Goal: Task Accomplishment & Management: Complete application form

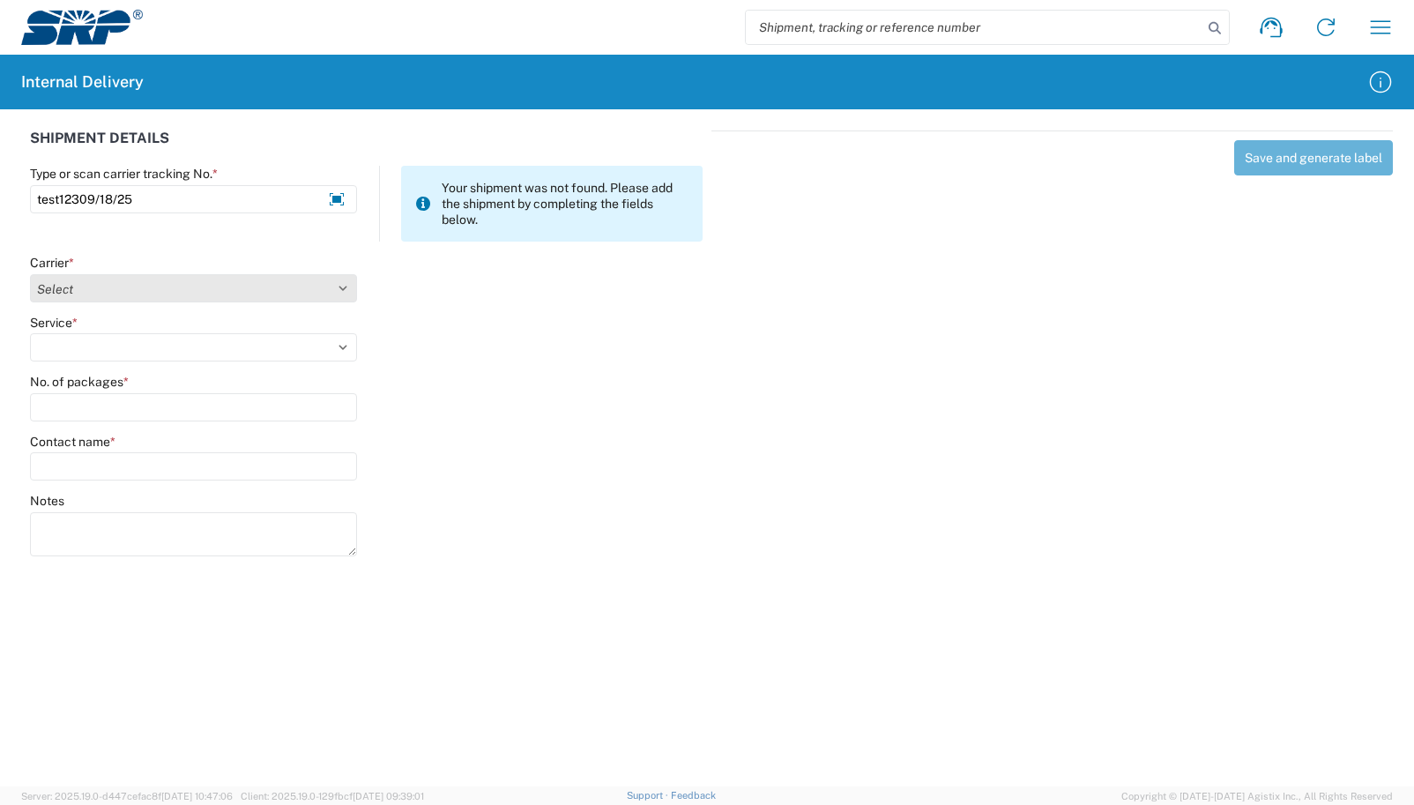
type input "test12309/18/25"
click at [146, 285] on select "Select AcctPay Amazon Logistics ATI Trucking BC Dimerco Logistics Empire Southw…" at bounding box center [193, 288] width 327 height 28
select select "22933"
click at [30, 274] on select "Select AcctPay Amazon Logistics ATI Trucking BC Dimerco Logistics Empire Southw…" at bounding box center [193, 288] width 327 height 28
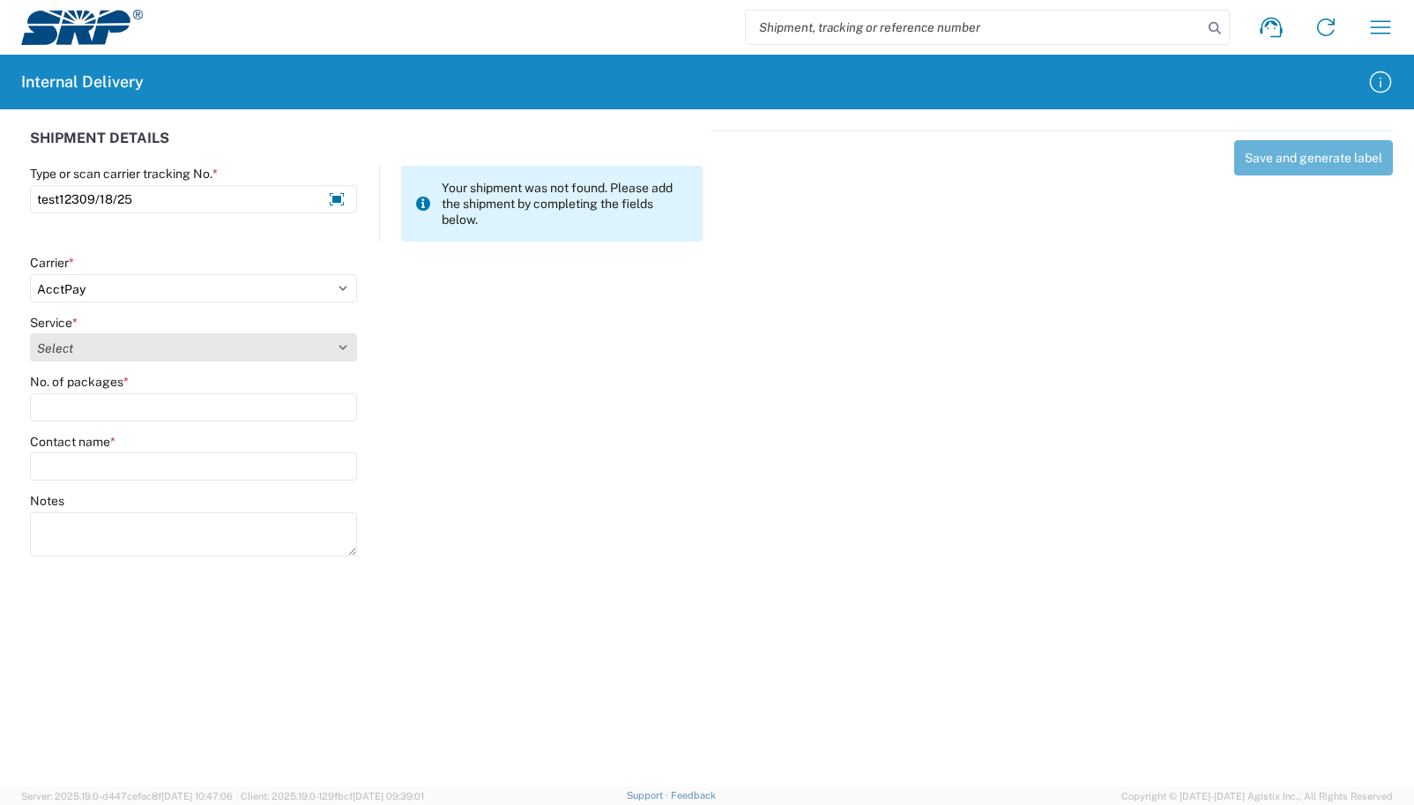
click at [138, 339] on select "Select Ground Inter-Office" at bounding box center [193, 347] width 327 height 28
select select "42403"
click at [30, 333] on select "Select Ground Inter-Office" at bounding box center [193, 347] width 327 height 28
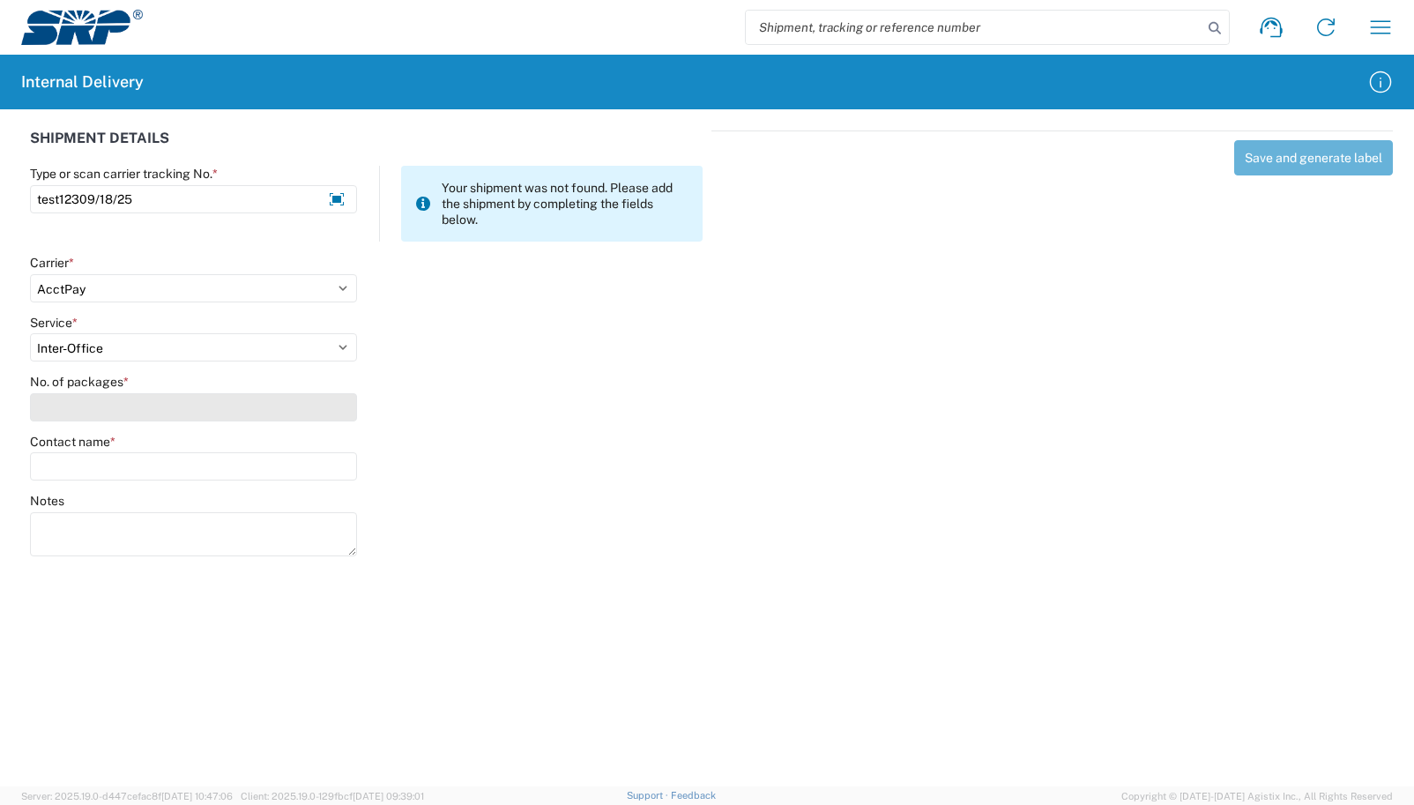
click at [115, 416] on input "No. of packages *" at bounding box center [193, 407] width 327 height 28
type input "1"
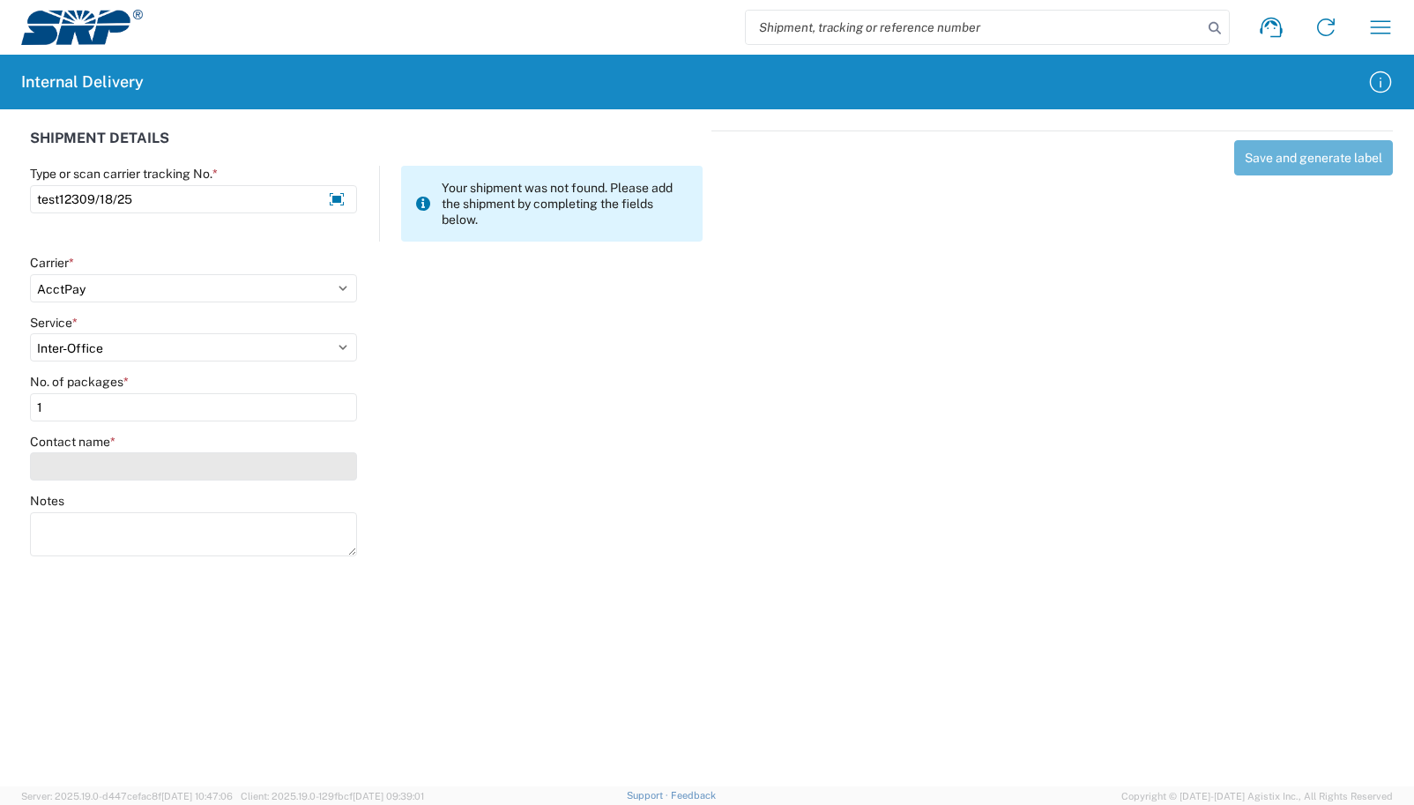
click at [111, 458] on input "Contact name *" at bounding box center [193, 466] width 327 height 28
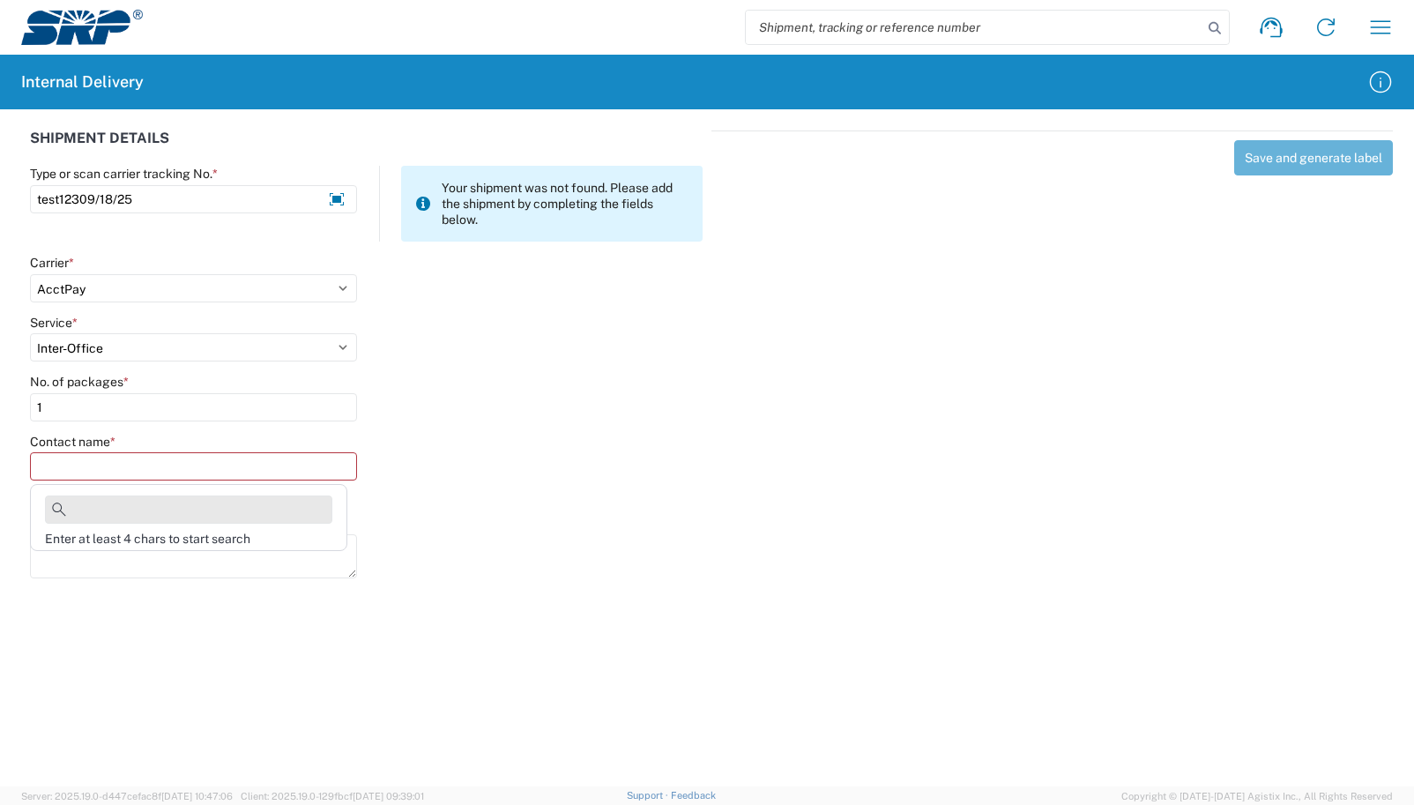
click at [111, 516] on input at bounding box center [188, 509] width 287 height 28
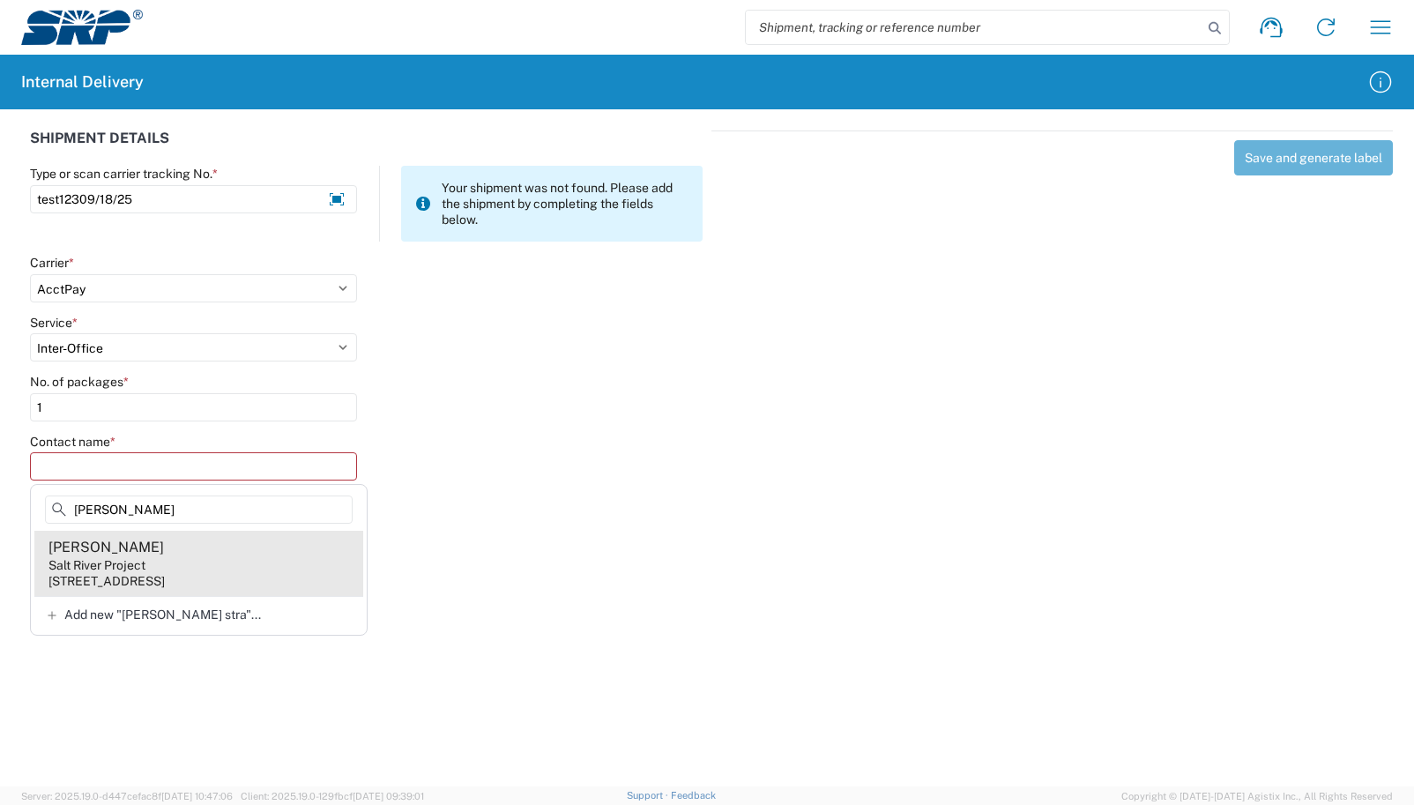
type input "[PERSON_NAME]"
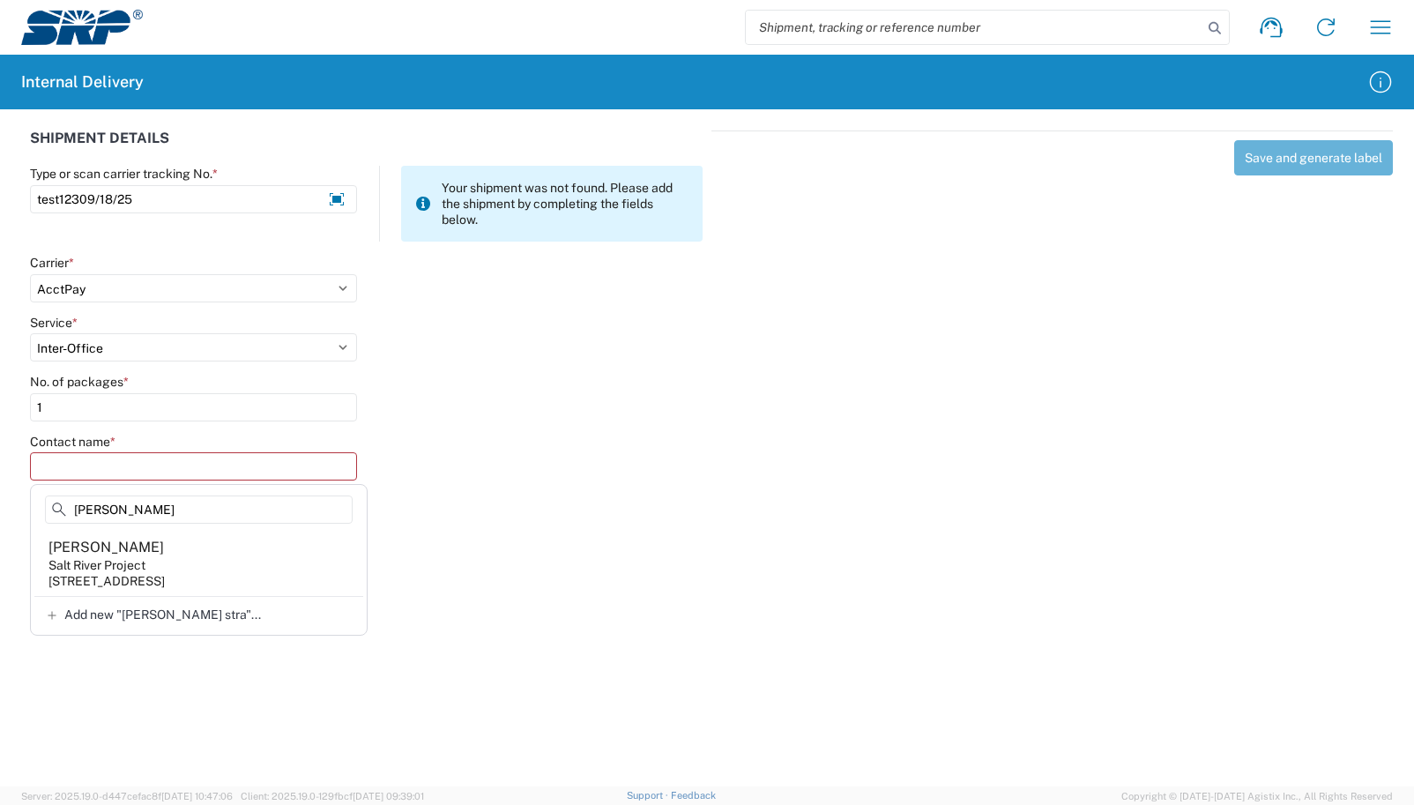
click at [108, 548] on div "[PERSON_NAME]" at bounding box center [105, 547] width 115 height 19
type input "[PERSON_NAME]"
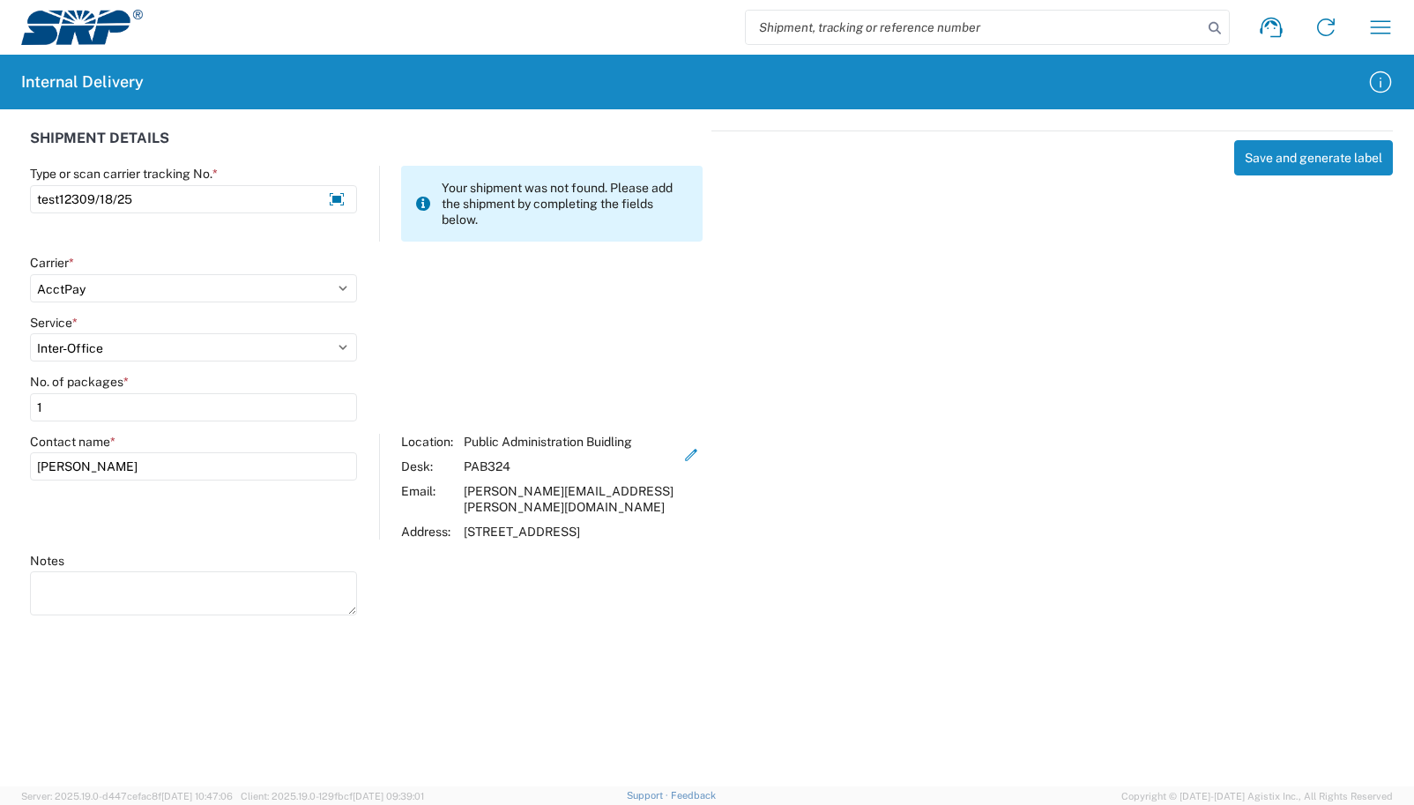
click at [599, 699] on agx-forms-host "Shipment request Shipment tracking Internal delivery Transit update My profile …" at bounding box center [707, 402] width 1414 height 805
click at [1322, 168] on button "Save and generate label" at bounding box center [1313, 157] width 159 height 35
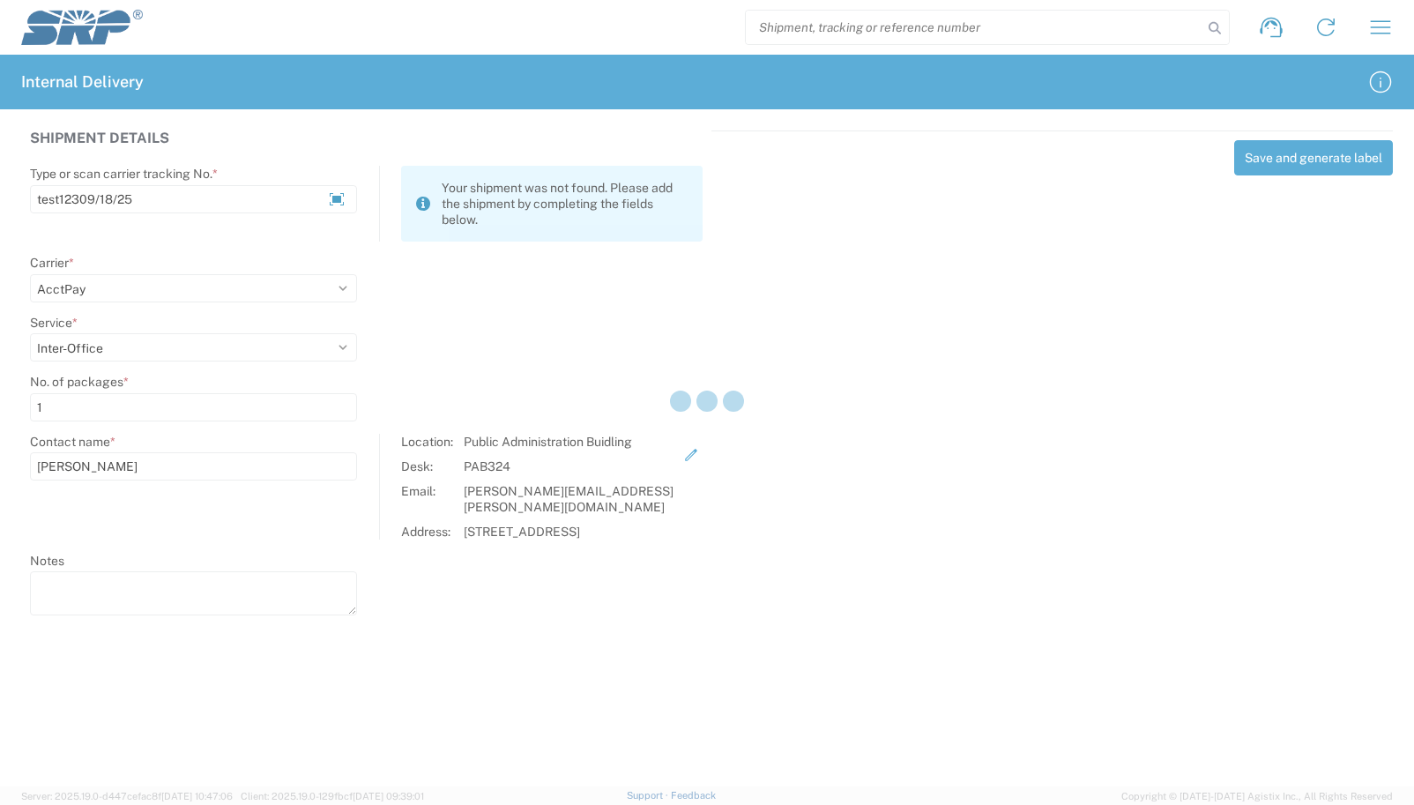
select select
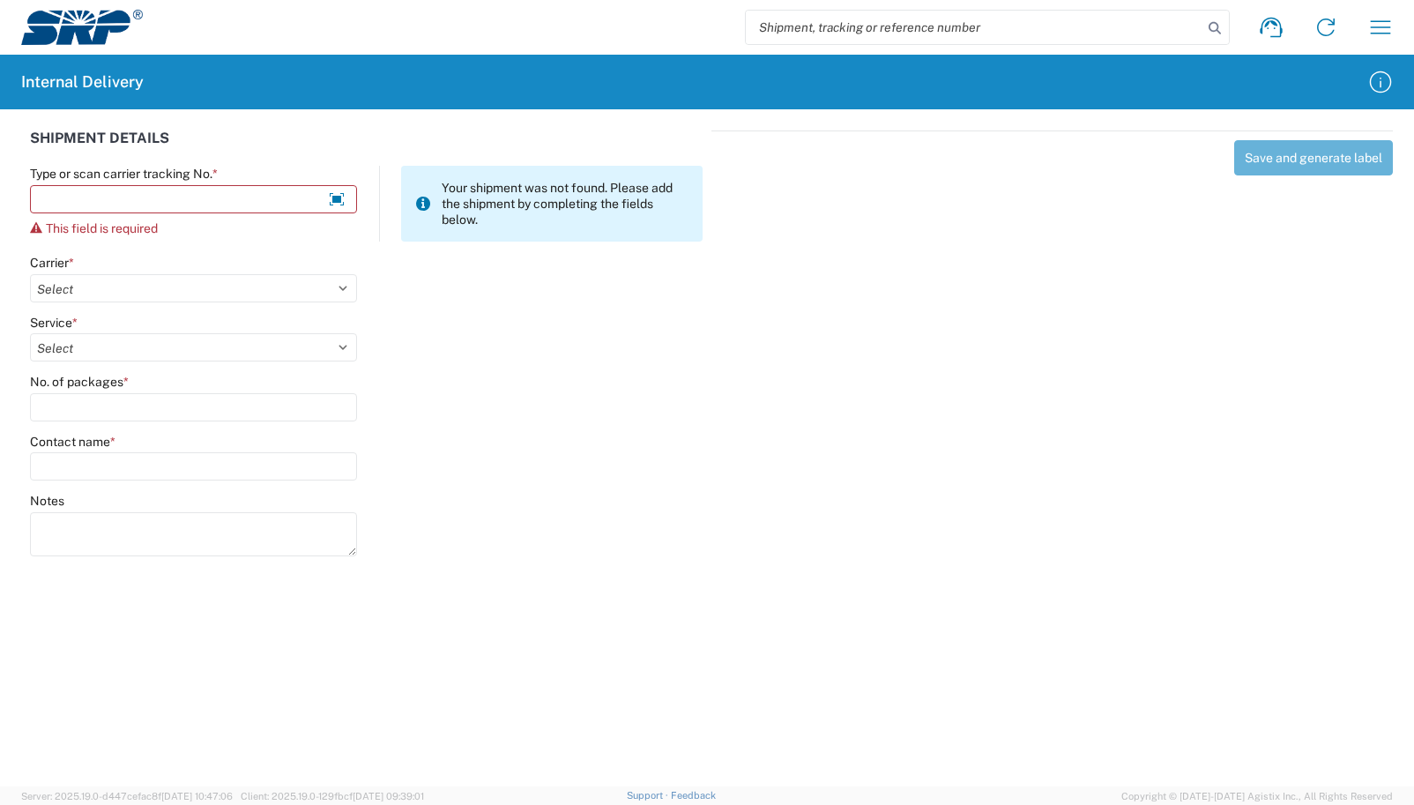
click at [890, 34] on input "search" at bounding box center [974, 28] width 457 height 34
paste input "test12309/18/25"
type input "test12309/18/25"
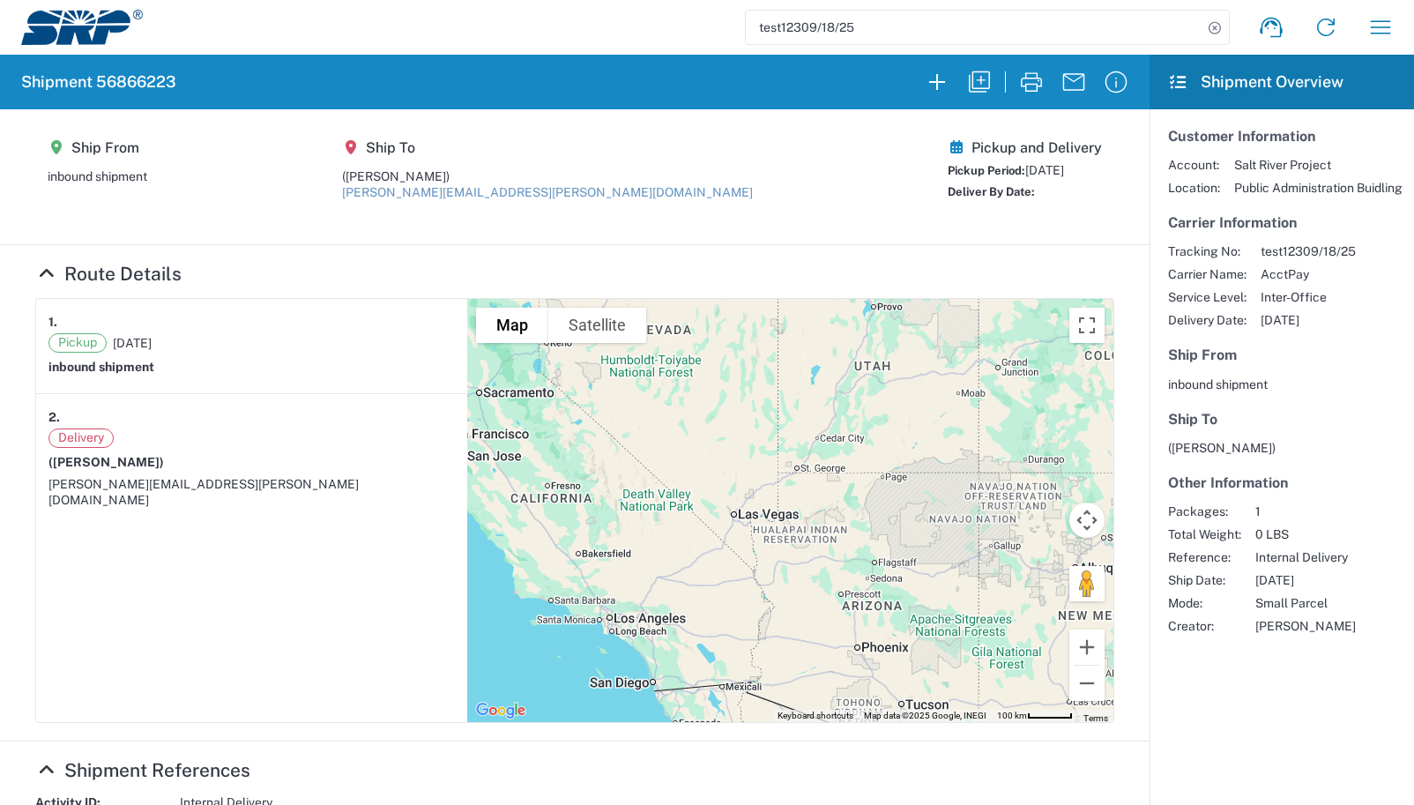
click at [91, 602] on article "1. Pickup [DATE] inbound shipment 2. Delivery ([PERSON_NAME]) [PERSON_NAME][EMA…" at bounding box center [251, 510] width 431 height 423
